Goal: Task Accomplishment & Management: Manage account settings

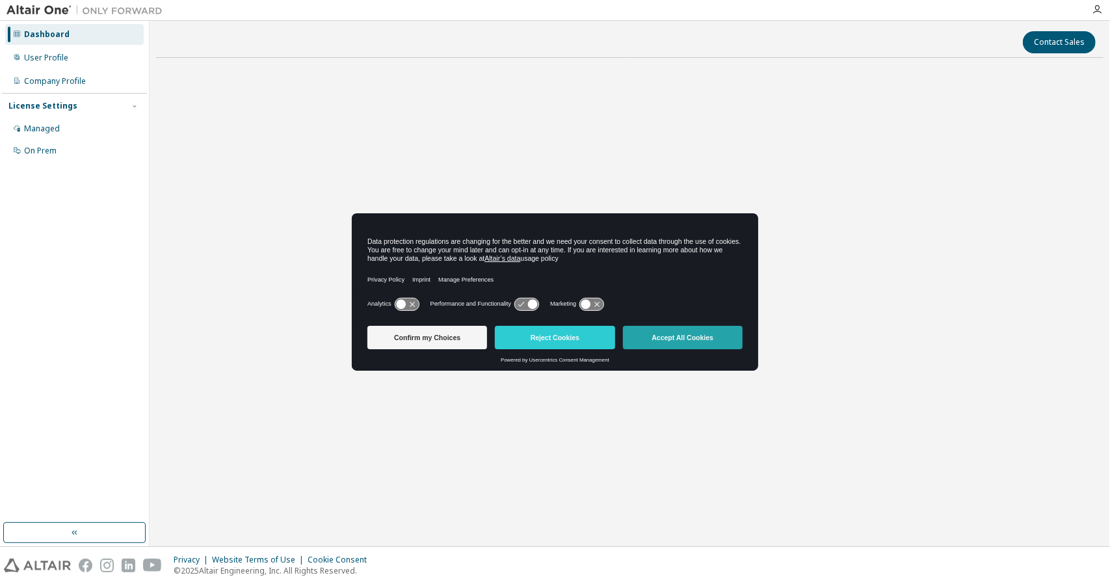
click at [697, 340] on button "Accept All Cookies" at bounding box center [683, 337] width 120 height 23
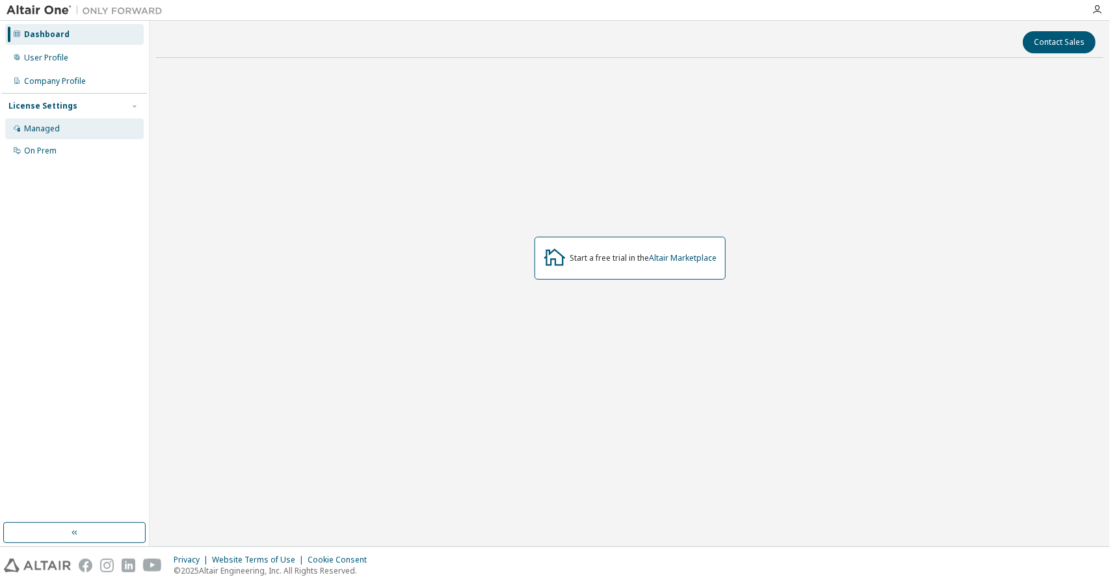
click at [40, 128] on div "Managed" at bounding box center [42, 129] width 36 height 10
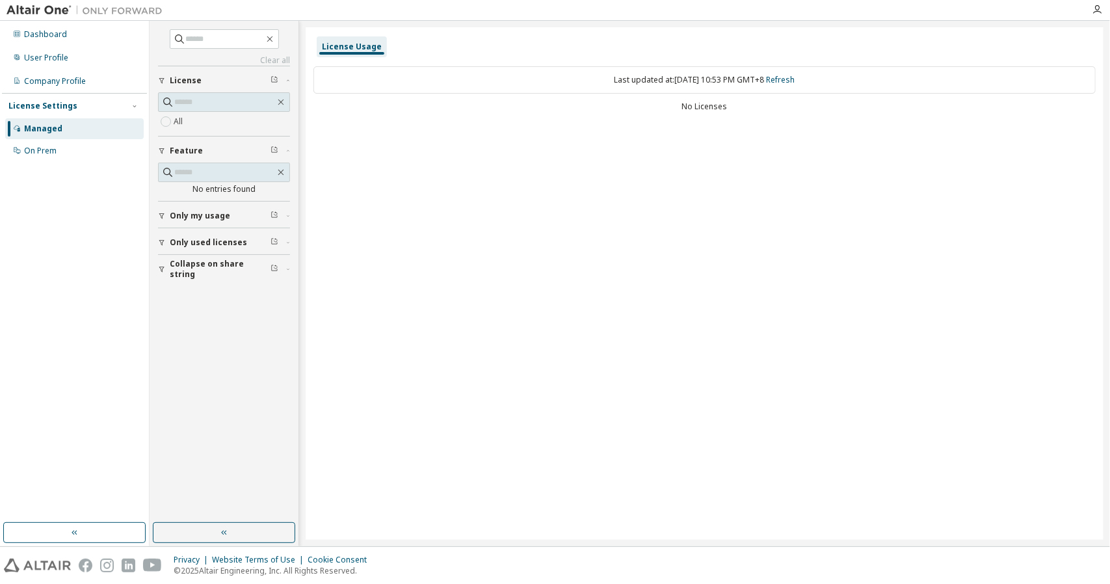
click at [211, 238] on span "Only used licenses" at bounding box center [208, 242] width 77 height 10
click at [226, 105] on input "text" at bounding box center [224, 102] width 101 height 13
paste input "**********"
click at [178, 100] on input "**********" at bounding box center [224, 102] width 103 height 13
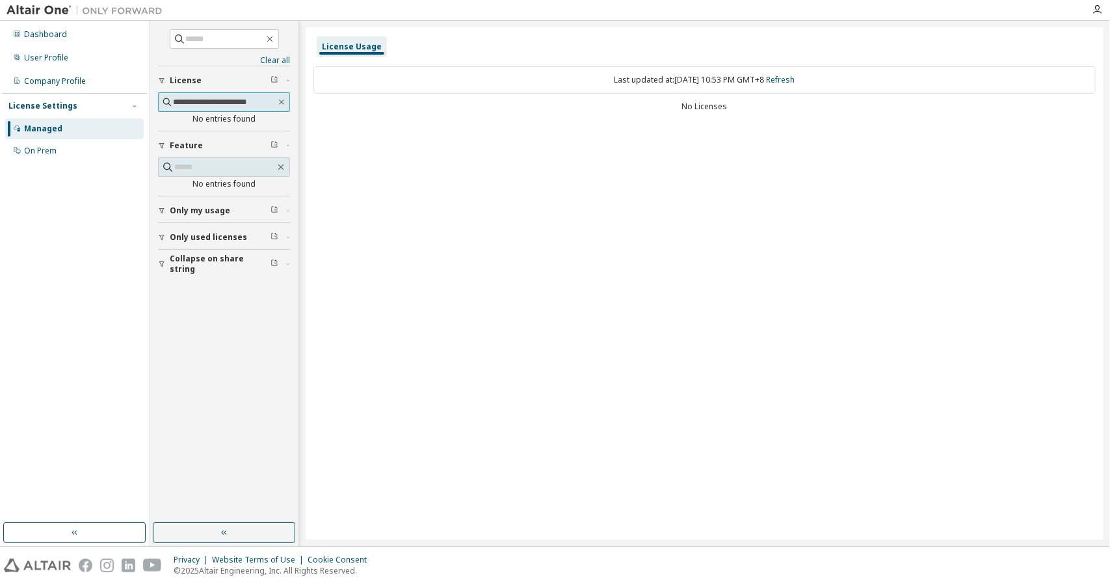
click at [176, 100] on input "**********" at bounding box center [224, 102] width 103 height 13
type input "**********"
drag, startPoint x: 172, startPoint y: 103, endPoint x: 311, endPoint y: 94, distance: 139.5
click at [311, 94] on div "**********" at bounding box center [630, 284] width 961 height 526
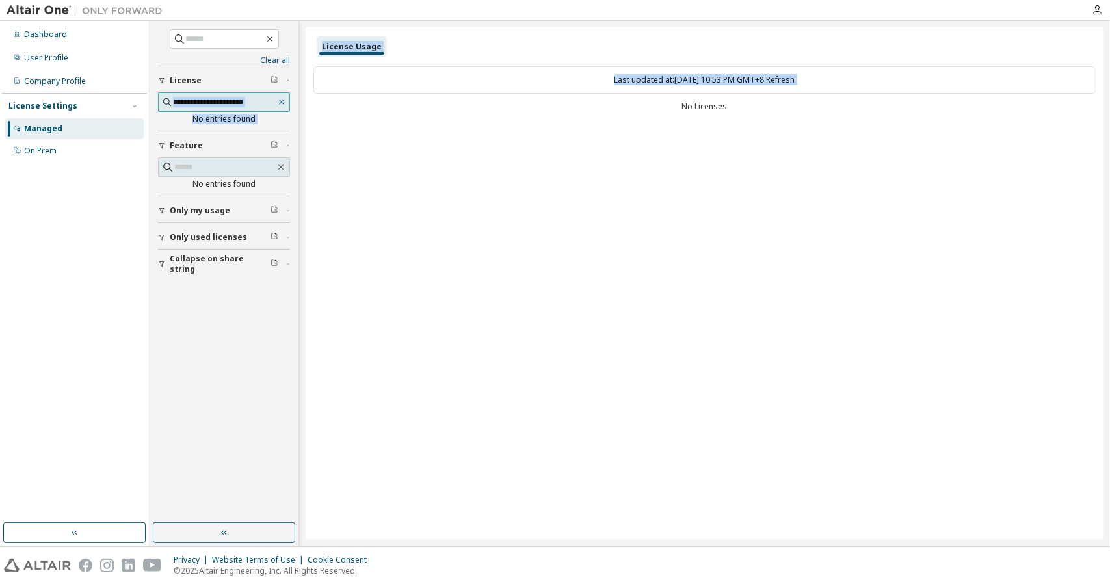
click at [280, 100] on icon "button" at bounding box center [281, 102] width 5 height 5
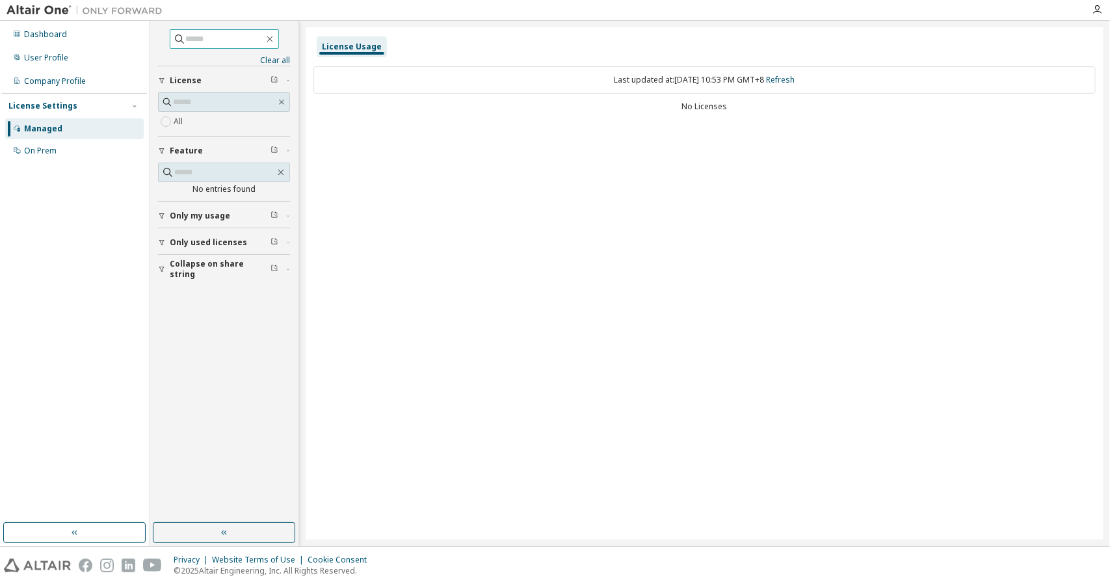
click at [211, 40] on input "text" at bounding box center [225, 39] width 78 height 13
paste input "**********"
type input "**********"
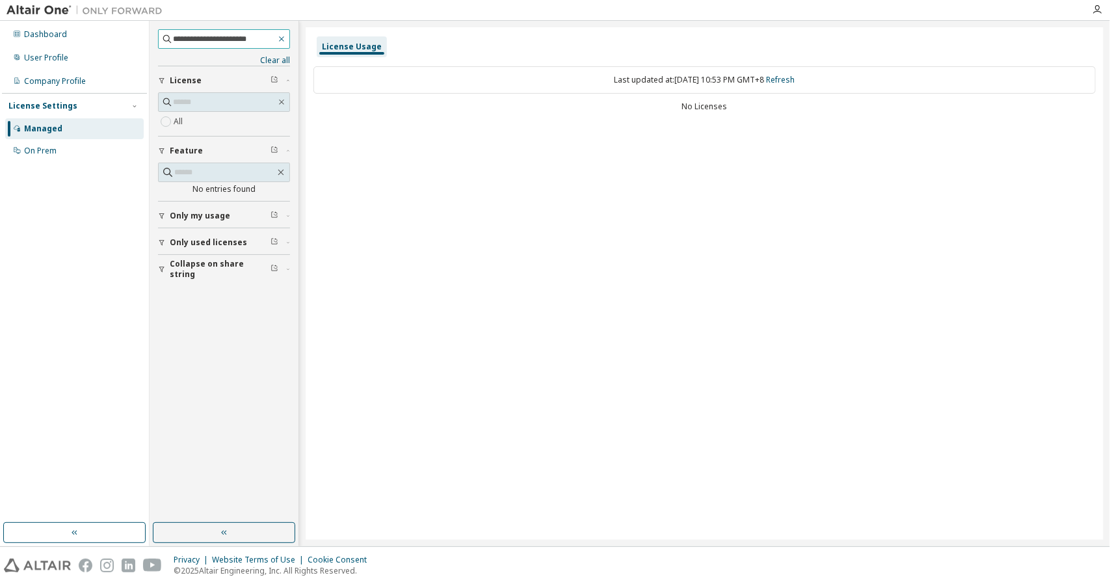
click at [282, 34] on icon "button" at bounding box center [281, 39] width 9 height 10
click at [164, 212] on icon "button" at bounding box center [162, 216] width 8 height 8
click at [162, 239] on icon "button" at bounding box center [162, 243] width 8 height 8
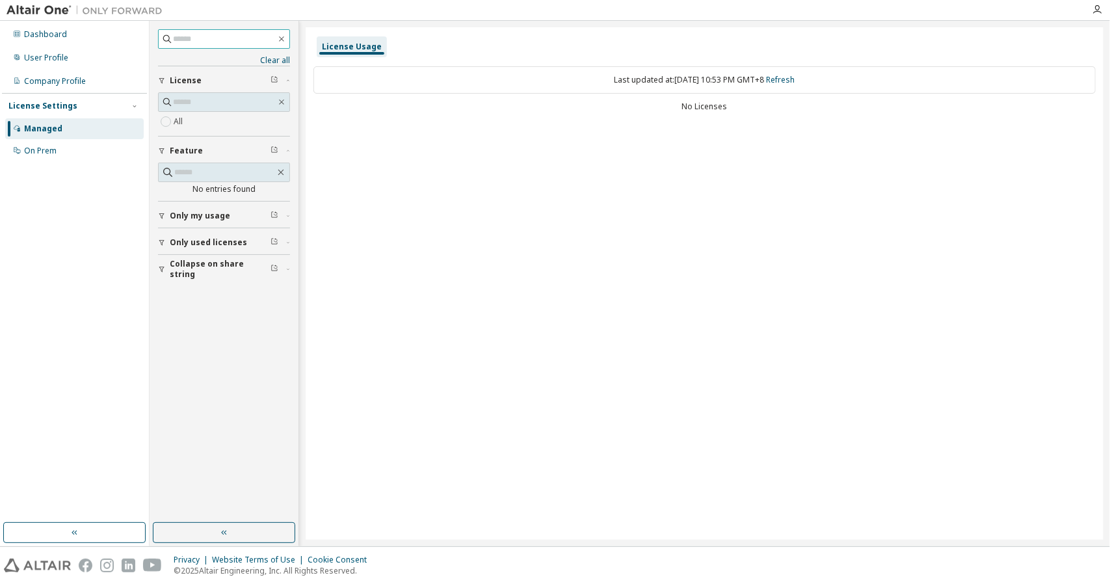
click at [163, 267] on icon "button" at bounding box center [162, 269] width 8 height 8
click at [163, 267] on icon "button" at bounding box center [161, 270] width 5 height 6
click at [161, 148] on icon "button" at bounding box center [162, 151] width 8 height 8
click at [163, 79] on icon "button" at bounding box center [162, 81] width 8 height 8
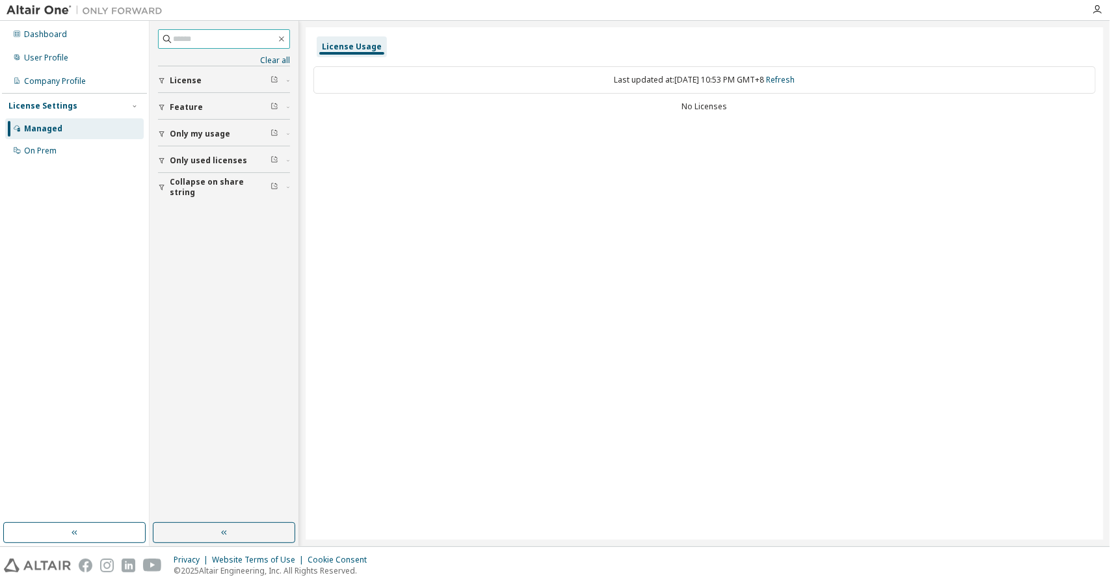
click at [277, 78] on icon "button" at bounding box center [275, 79] width 8 height 8
click at [288, 80] on icon "button" at bounding box center [288, 81] width 8 height 4
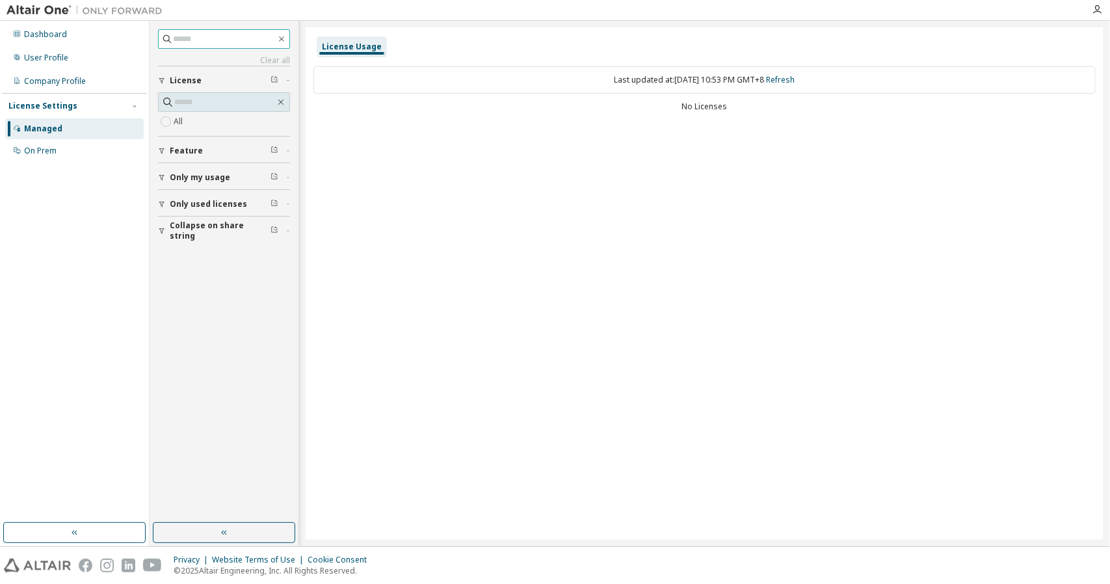
click at [398, 98] on div "Last updated at: [DATE] 10:53 PM GMT+8 Refresh No Licenses" at bounding box center [705, 91] width 782 height 64
click at [366, 43] on div "License Usage" at bounding box center [352, 47] width 60 height 10
click at [38, 154] on div "On Prem" at bounding box center [40, 151] width 33 height 10
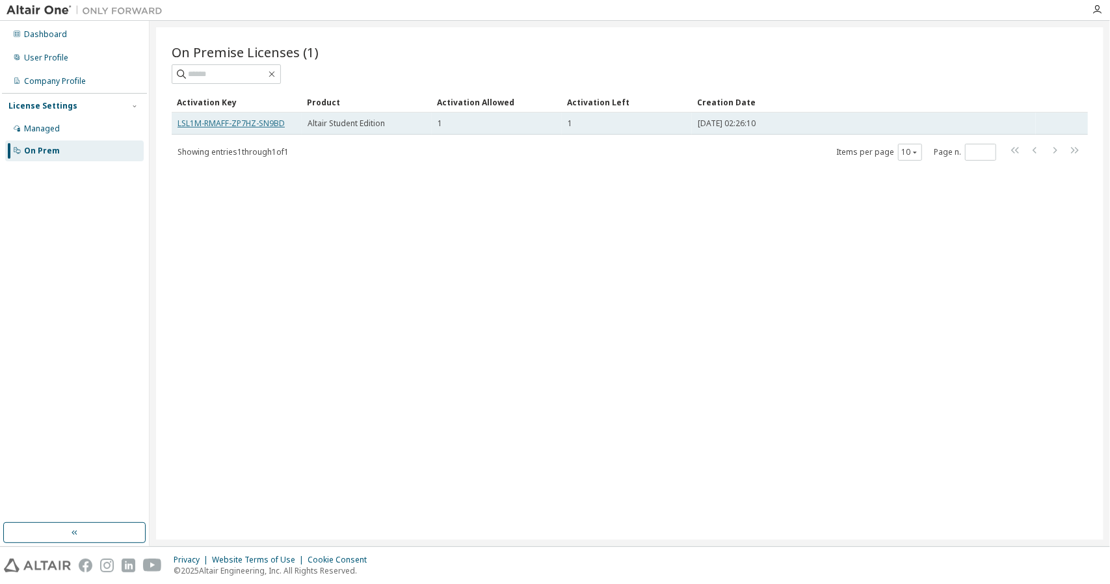
click at [219, 120] on link "LSL1M-RMAFF-ZP7HZ-SN9BD" at bounding box center [231, 123] width 107 height 11
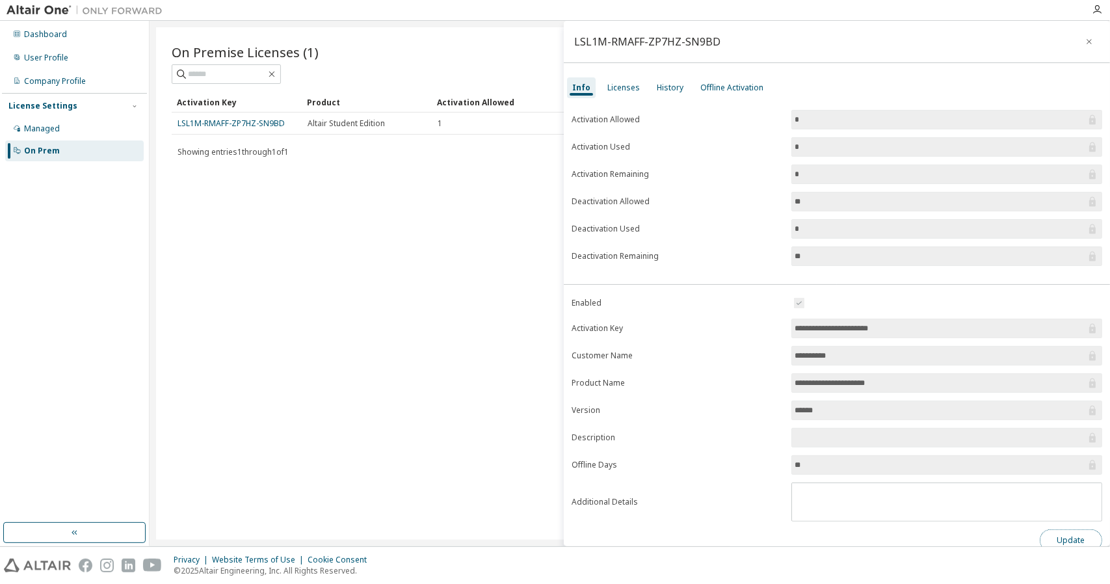
click at [1070, 534] on button "Update" at bounding box center [1071, 540] width 62 height 22
click at [413, 230] on div "On Premise Licenses (1) Clear Load Save Save As Field Operator Value Select fil…" at bounding box center [630, 283] width 948 height 513
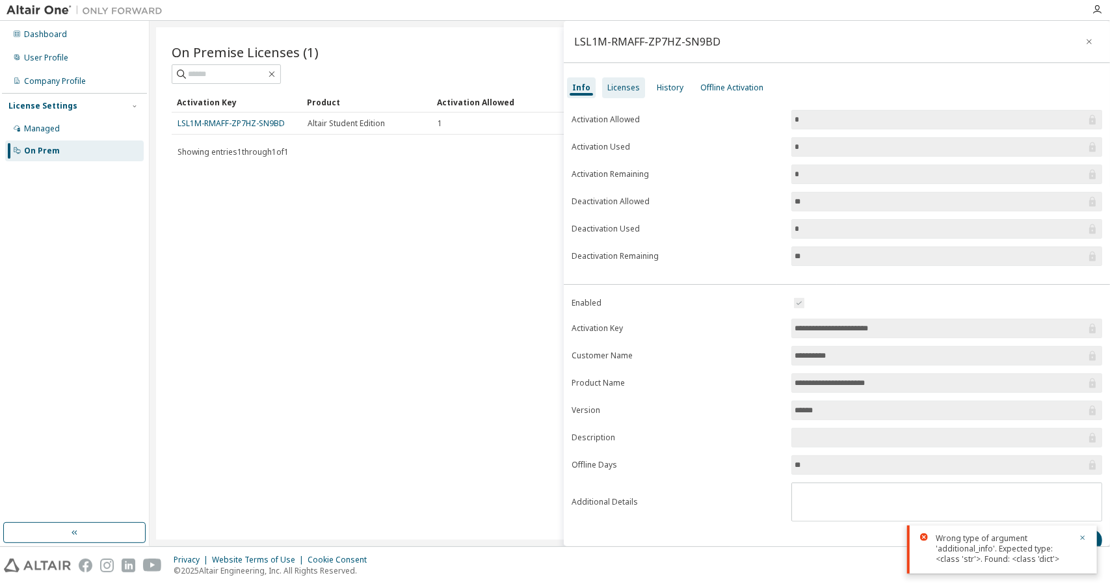
click at [617, 88] on div "Licenses" at bounding box center [623, 88] width 33 height 10
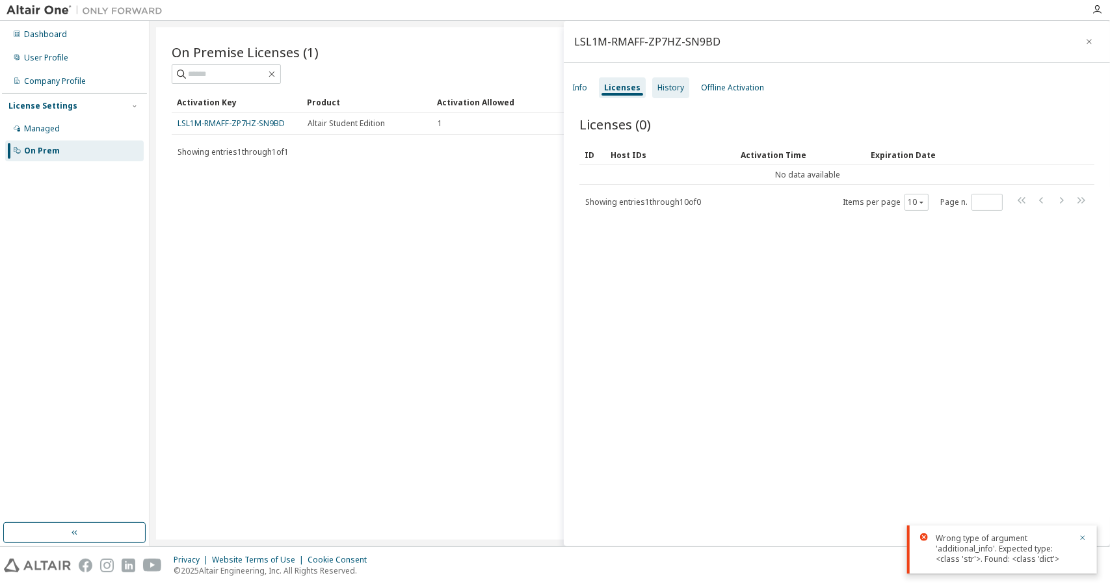
click at [660, 91] on div "History" at bounding box center [671, 88] width 27 height 10
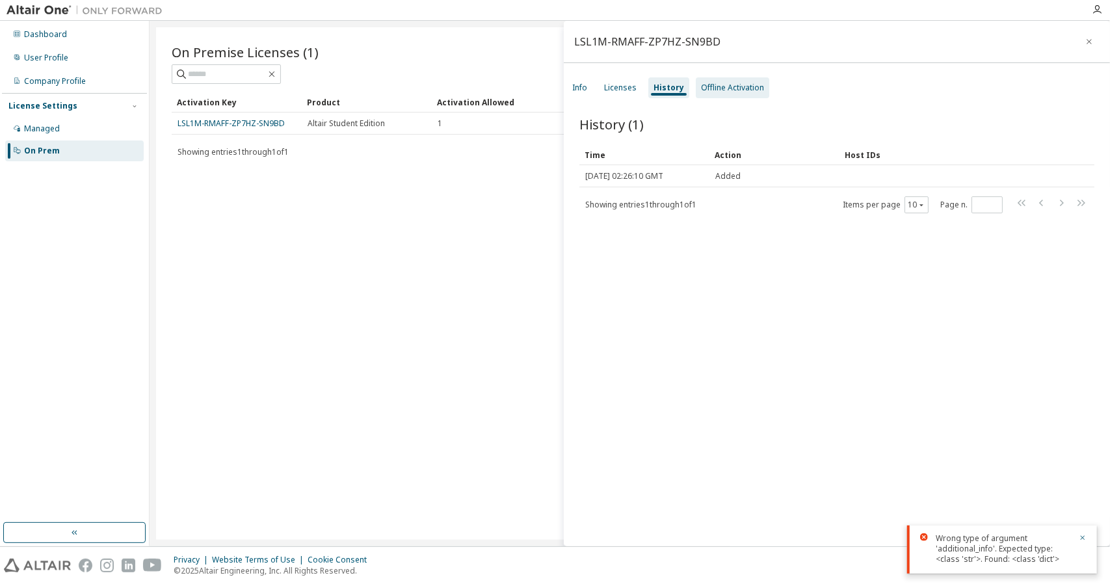
click at [721, 86] on div "Offline Activation" at bounding box center [732, 88] width 63 height 10
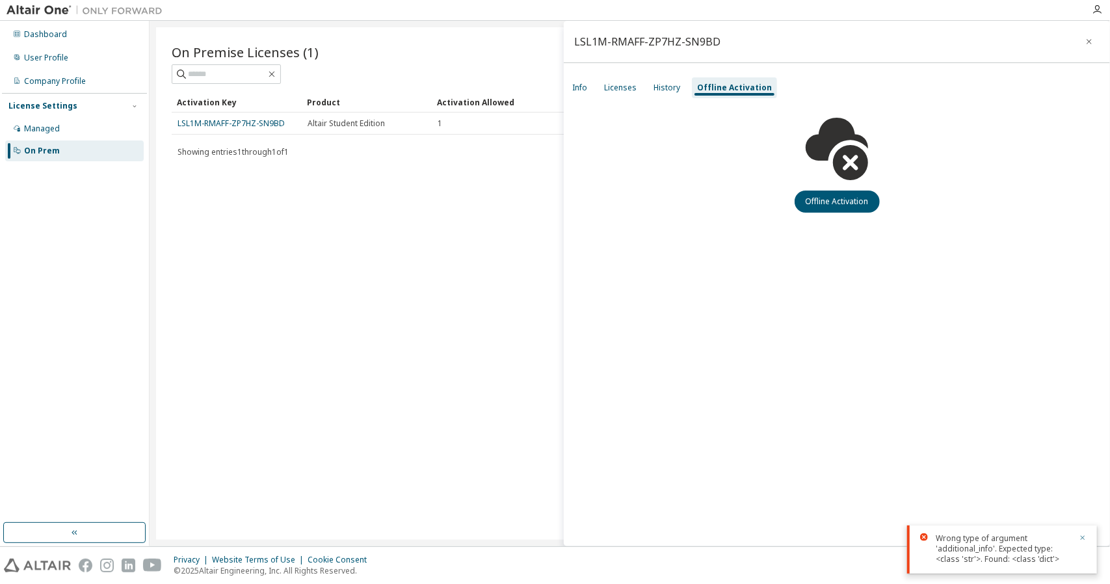
click at [1086, 535] on icon "button" at bounding box center [1083, 538] width 8 height 8
click at [620, 85] on div "Licenses" at bounding box center [620, 88] width 33 height 10
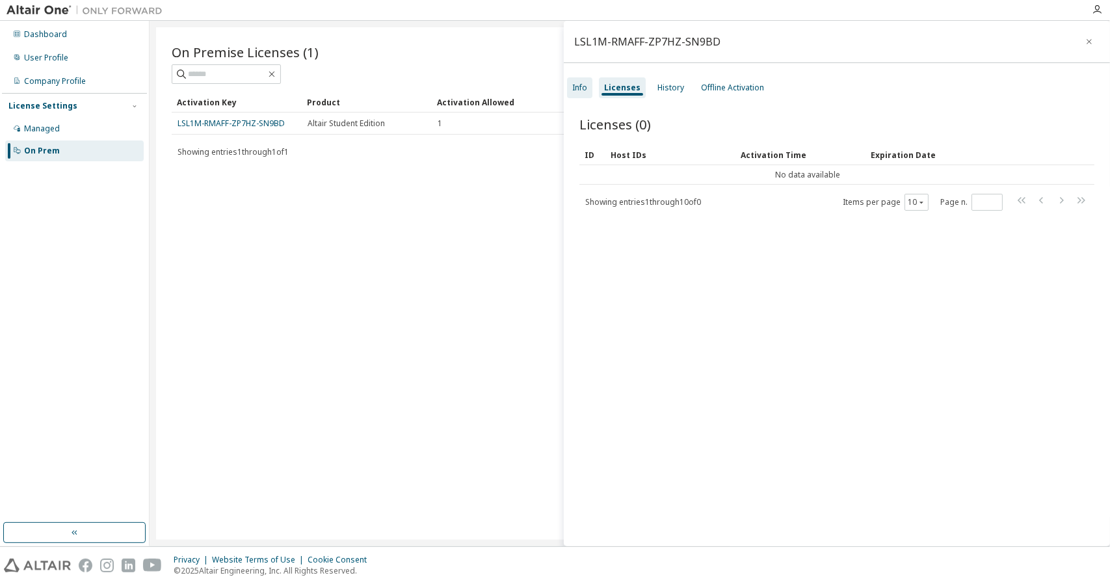
click at [580, 88] on div "Info" at bounding box center [579, 88] width 15 height 10
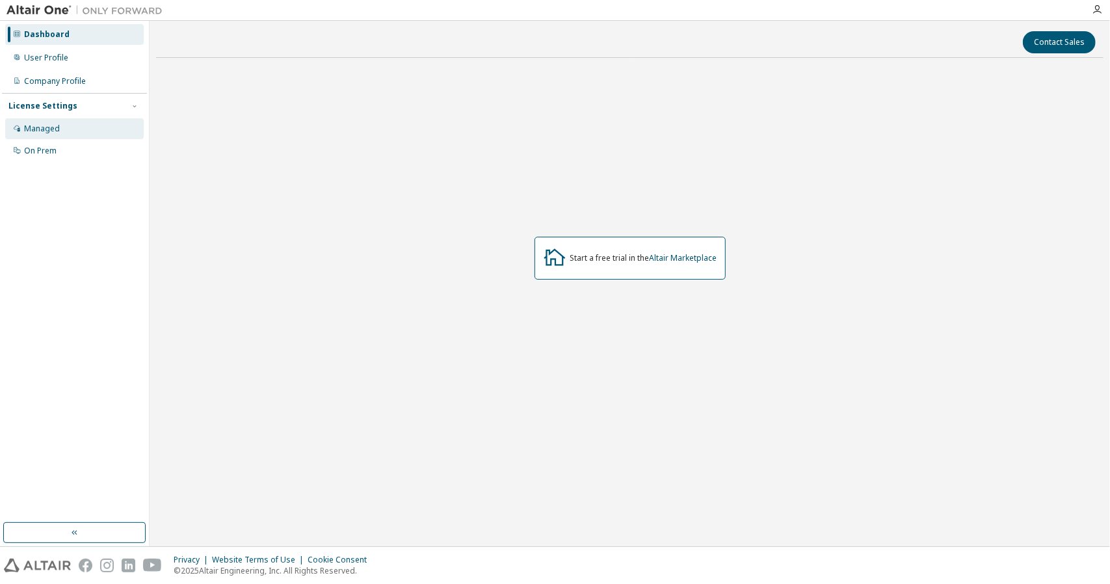
click at [27, 128] on div "Managed" at bounding box center [42, 129] width 36 height 10
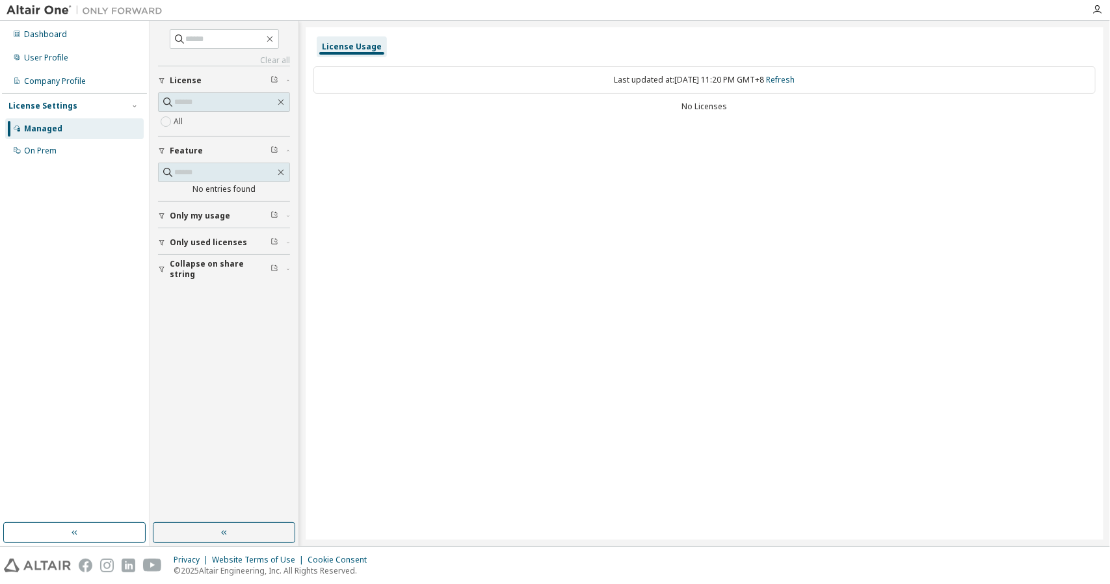
click at [186, 81] on span "License" at bounding box center [186, 80] width 32 height 10
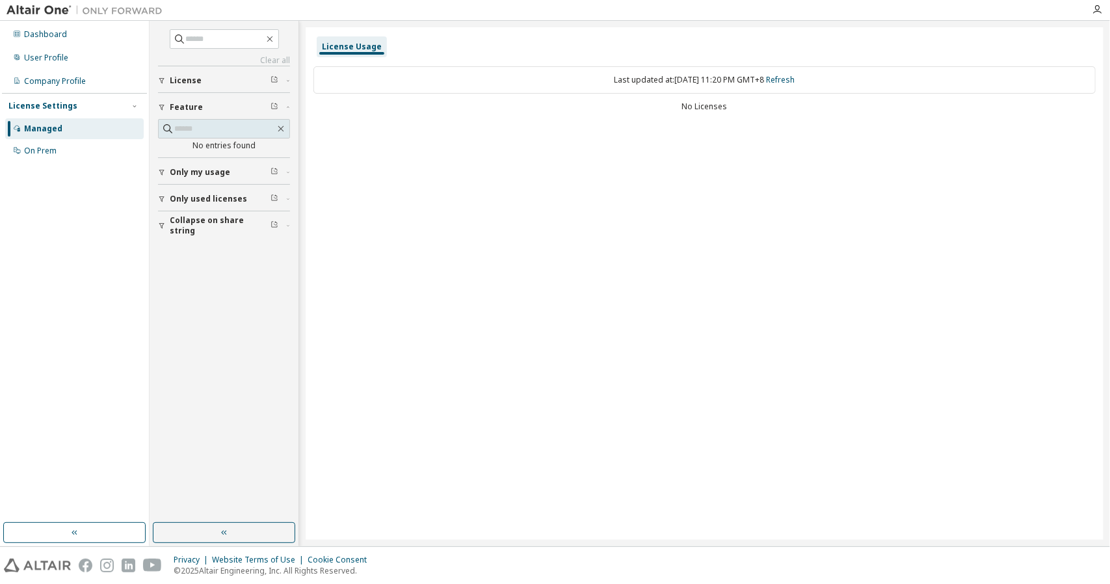
click at [338, 49] on div "License Usage" at bounding box center [352, 47] width 60 height 10
click at [199, 195] on span "Only used licenses" at bounding box center [208, 199] width 77 height 10
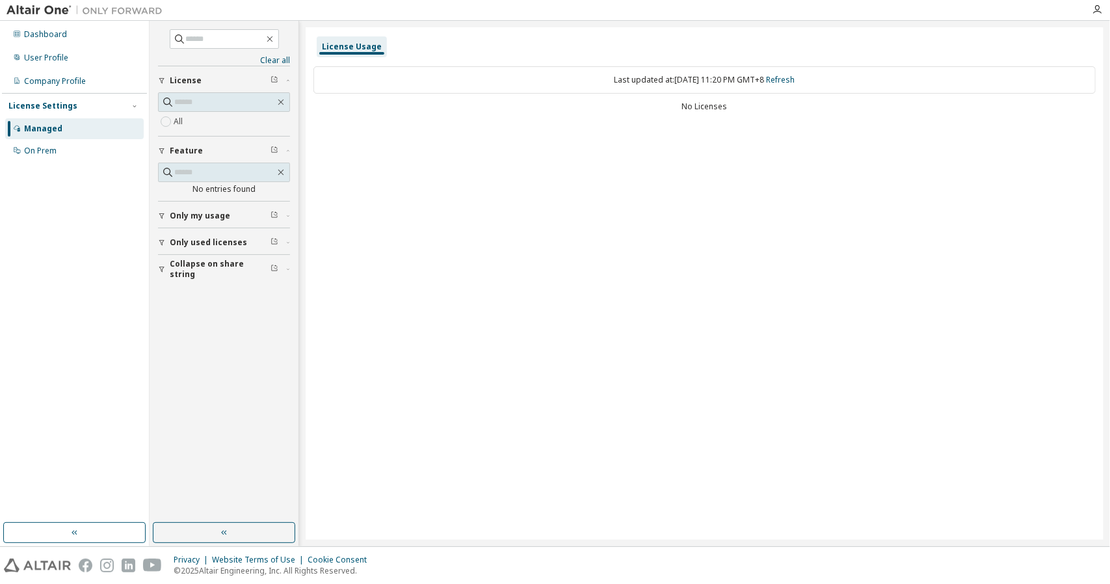
click at [161, 239] on icon "button" at bounding box center [162, 243] width 8 height 8
click at [165, 212] on icon "button" at bounding box center [162, 216] width 8 height 8
click at [164, 213] on icon "button" at bounding box center [162, 216] width 8 height 8
click at [198, 101] on input "text" at bounding box center [224, 102] width 101 height 13
